Goal: Check status: Check status

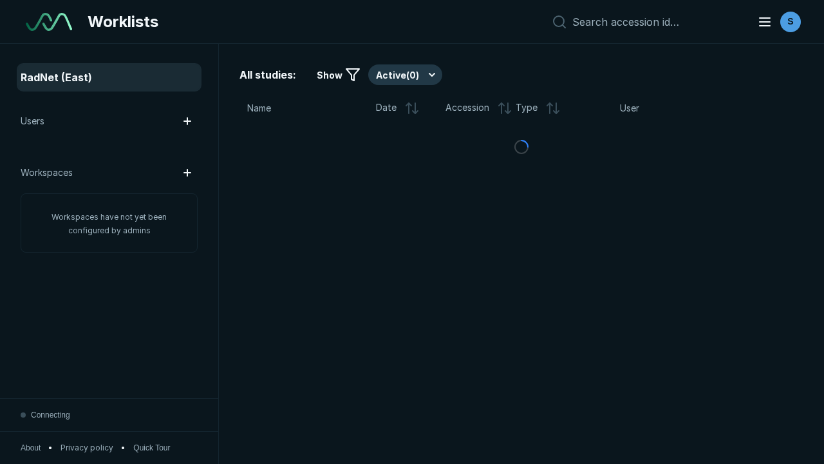
scroll to position [3516, 5364]
